Goal: Task Accomplishment & Management: Use online tool/utility

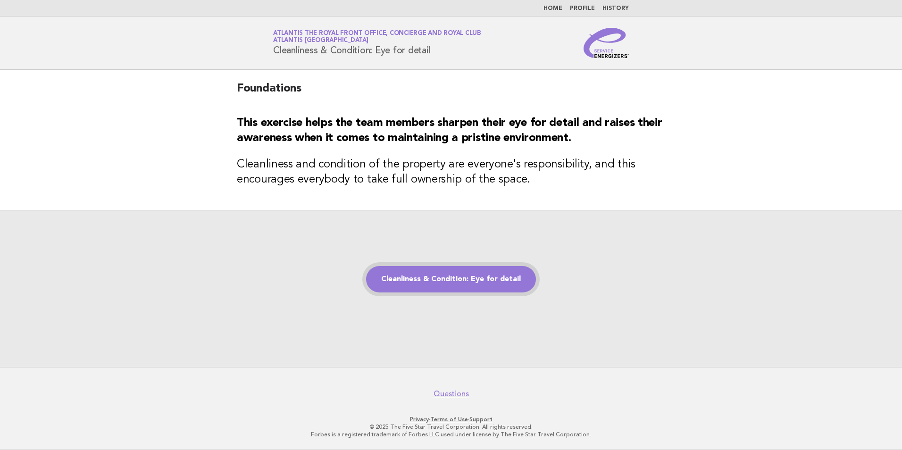
click at [478, 281] on link "Cleanliness & Condition: Eye for detail" at bounding box center [451, 279] width 170 height 26
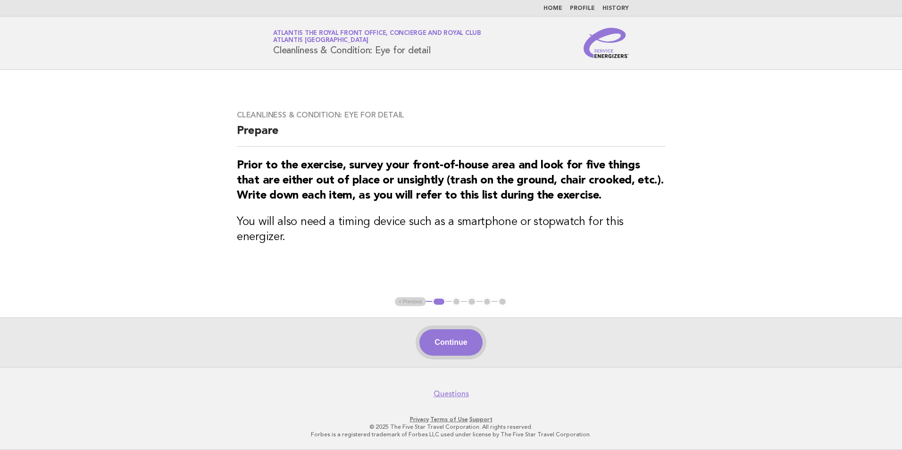
click at [457, 343] on button "Continue" at bounding box center [450, 342] width 63 height 26
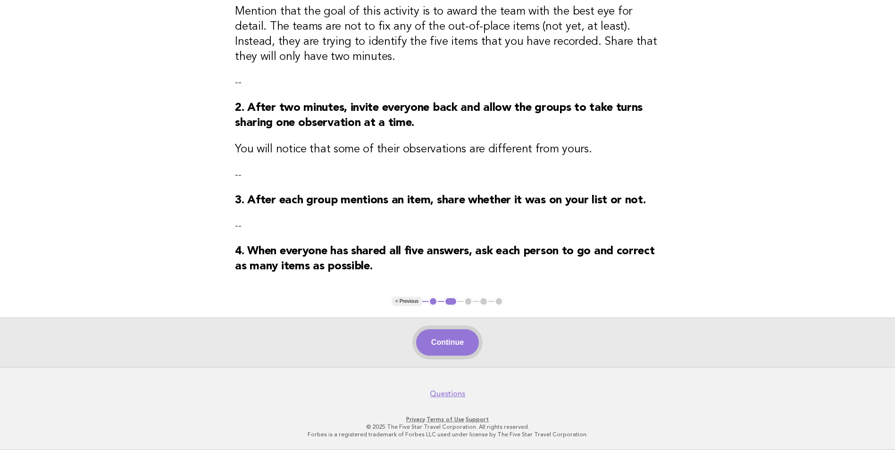
click at [457, 343] on button "Continue" at bounding box center [447, 342] width 63 height 26
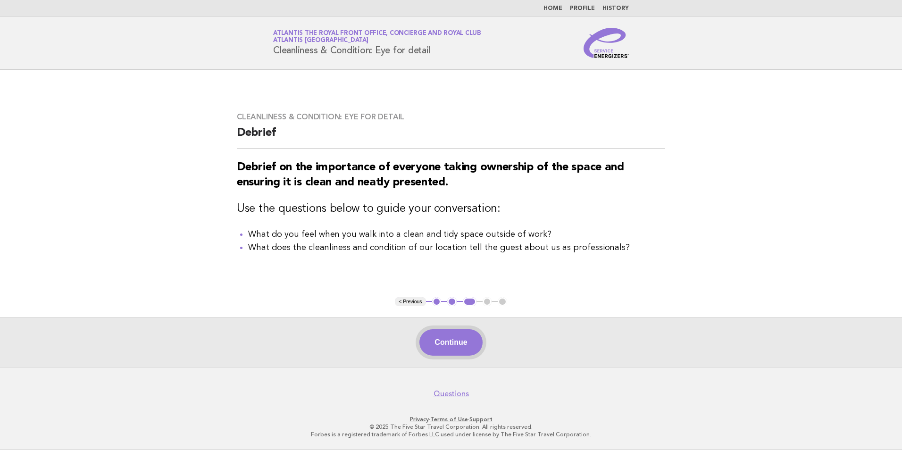
click at [479, 334] on button "Continue" at bounding box center [450, 342] width 63 height 26
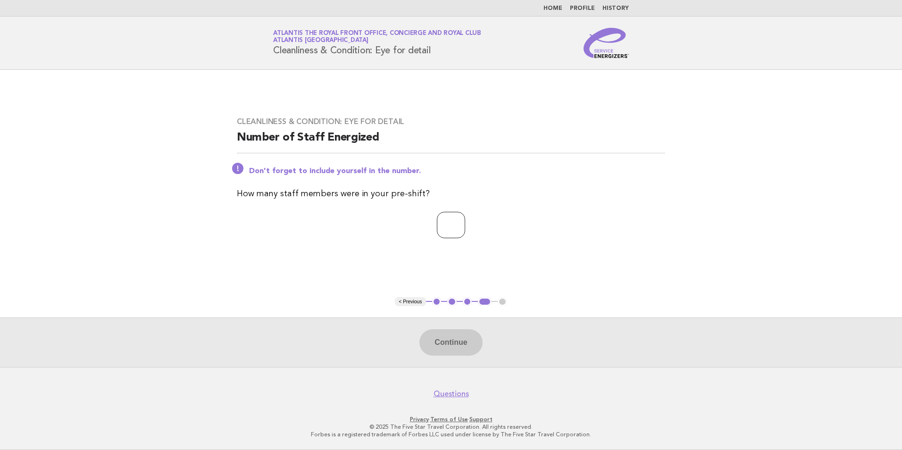
click at [457, 226] on input "number" at bounding box center [451, 225] width 28 height 26
type input "*"
drag, startPoint x: 461, startPoint y: 348, endPoint x: 433, endPoint y: 319, distance: 39.4
click at [461, 349] on button "Continue" at bounding box center [450, 342] width 63 height 26
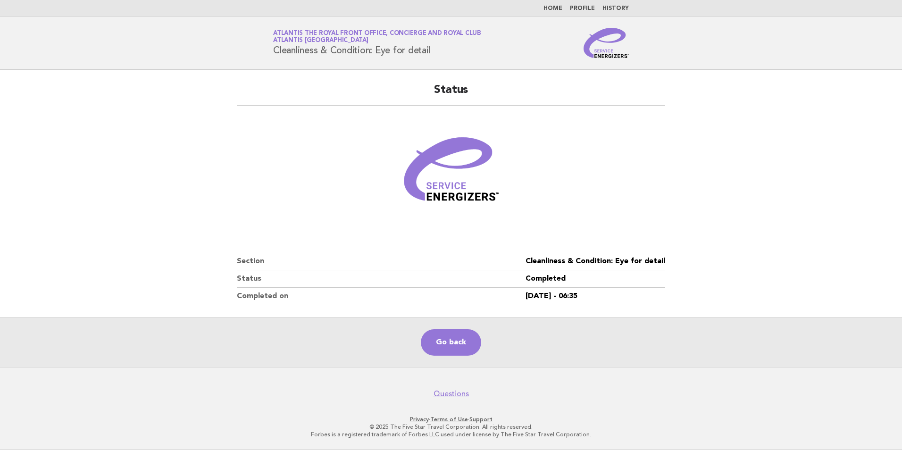
click at [857, 199] on main "Status Section Cleanliness & Condition: Eye for detail Status Completed Complet…" at bounding box center [451, 218] width 902 height 297
